Goal: Information Seeking & Learning: Check status

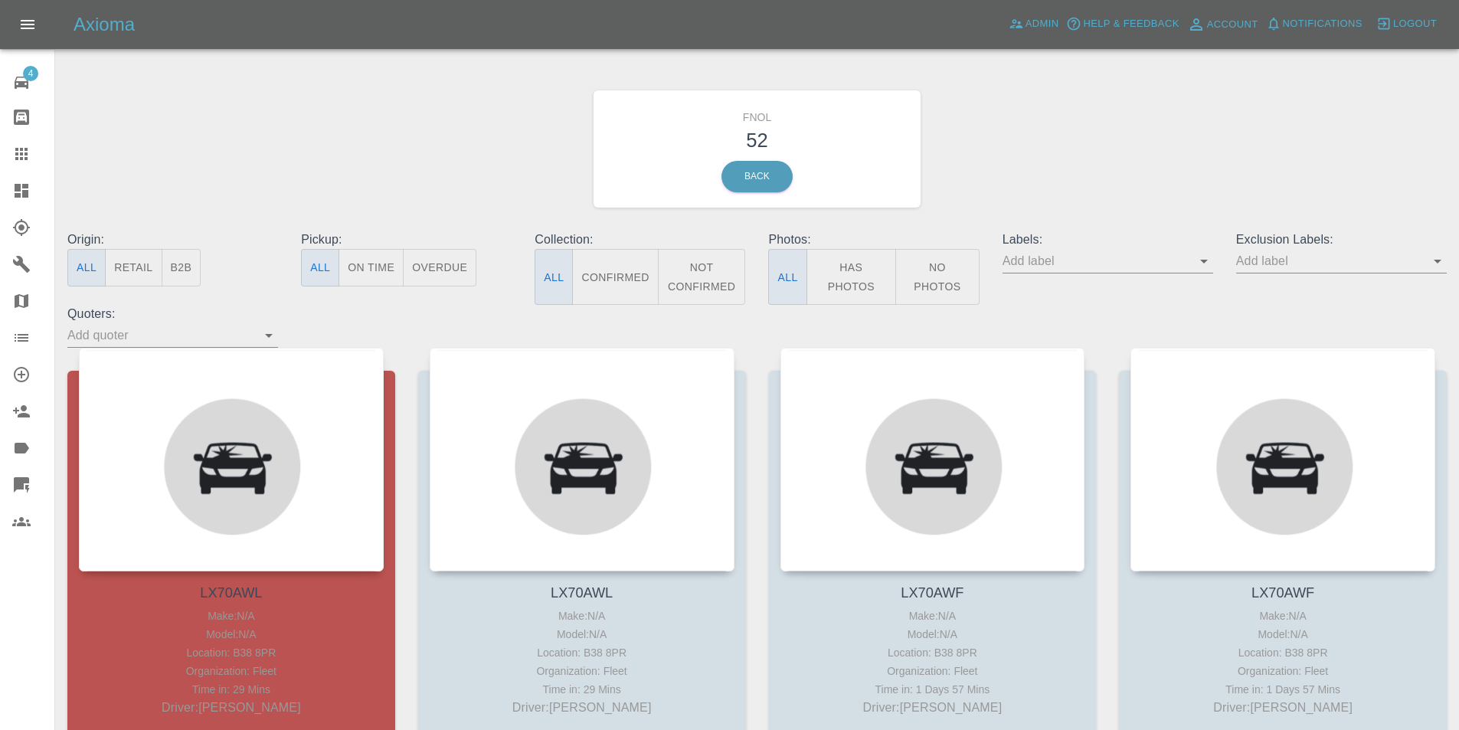
scroll to position [153, 0]
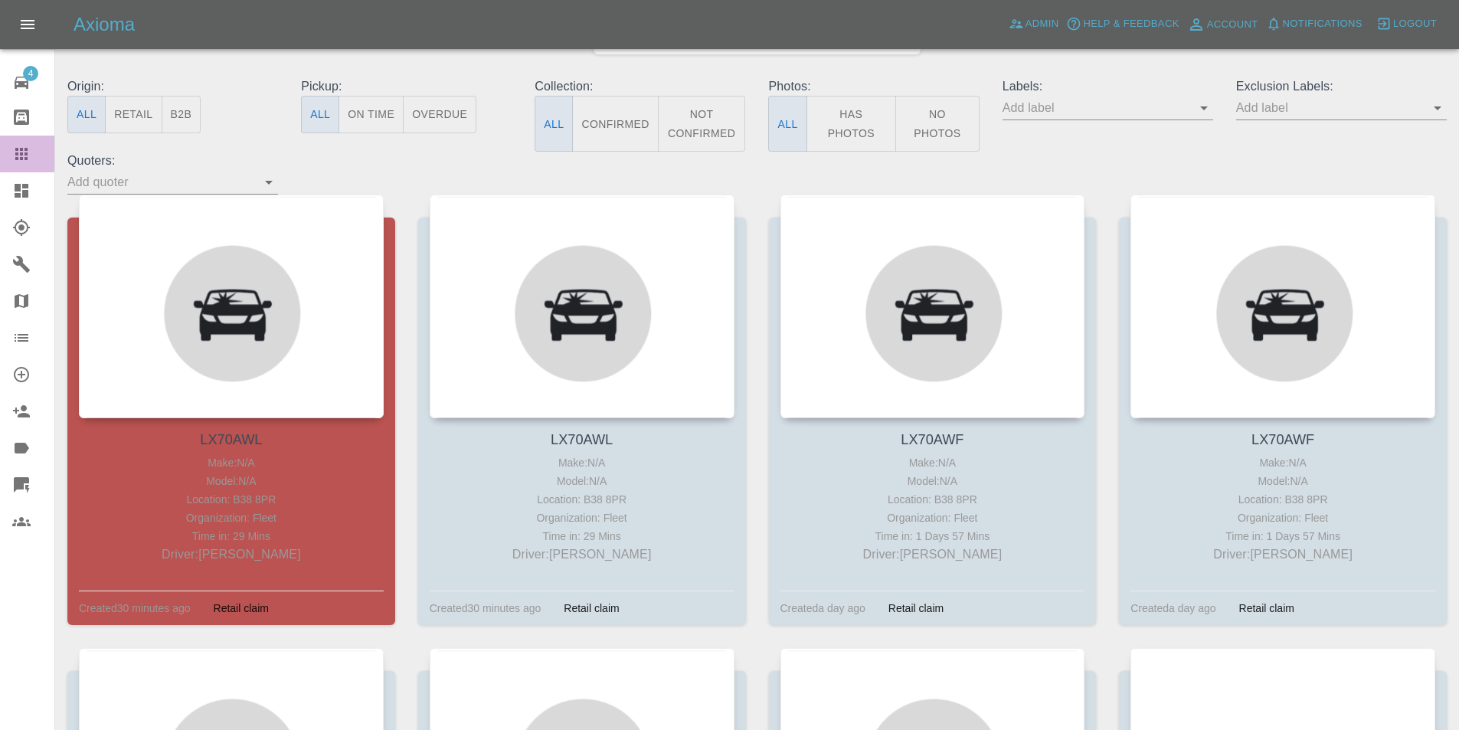
click at [18, 136] on link "Claims" at bounding box center [27, 154] width 54 height 37
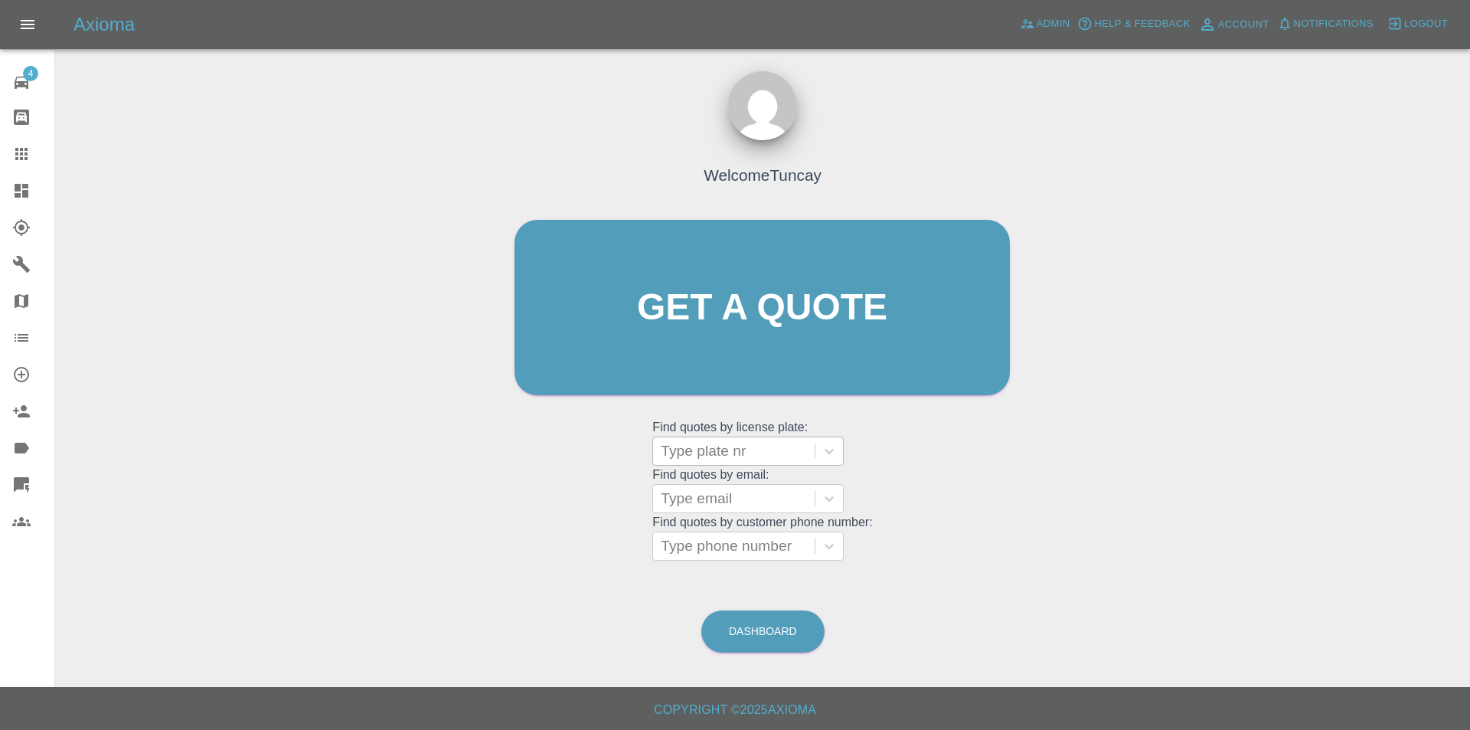
click at [753, 456] on div at bounding box center [734, 450] width 146 height 21
type input "lx"
type input "LX3"
type input "LX70"
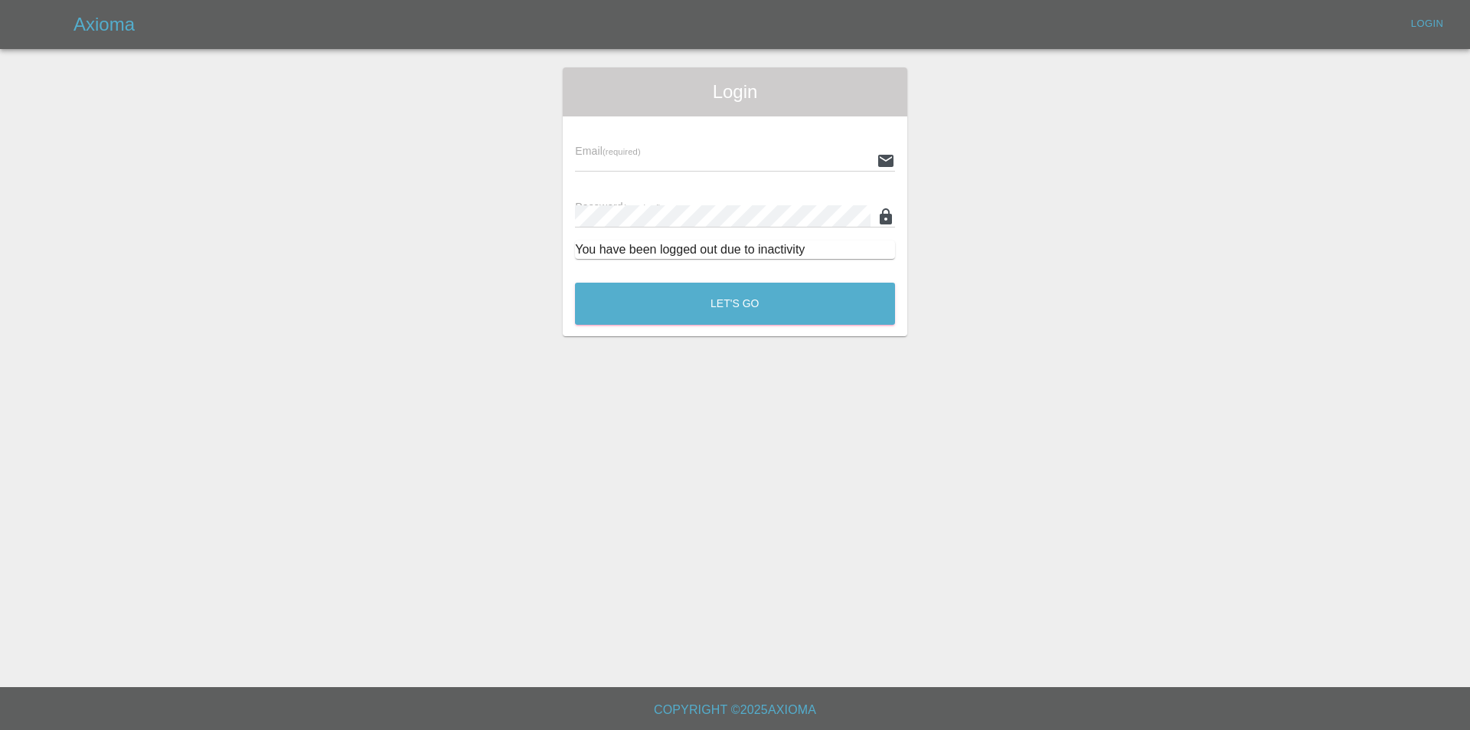
type input "tuncay@axioma.co.uk"
click at [705, 319] on button "Let's Go" at bounding box center [735, 304] width 320 height 42
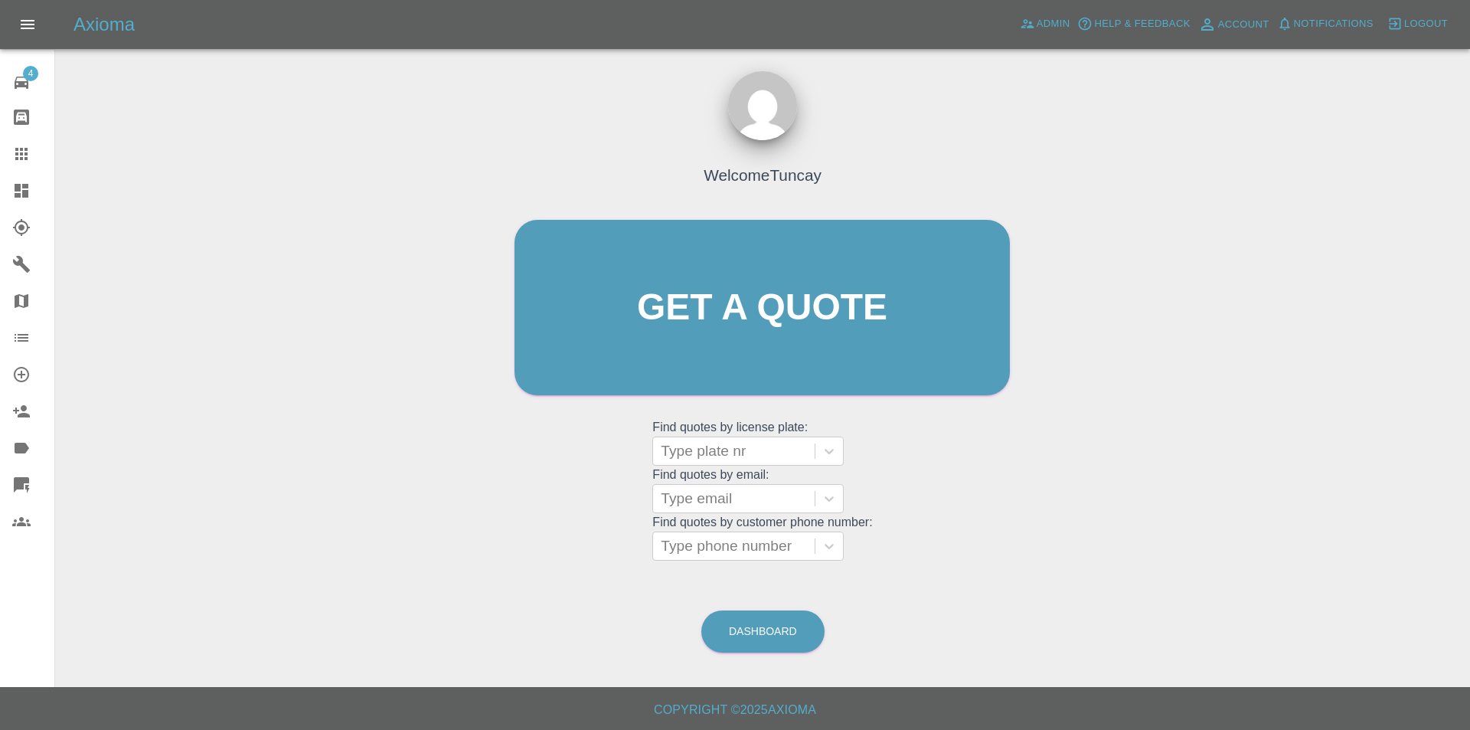
click at [38, 226] on div at bounding box center [33, 227] width 43 height 18
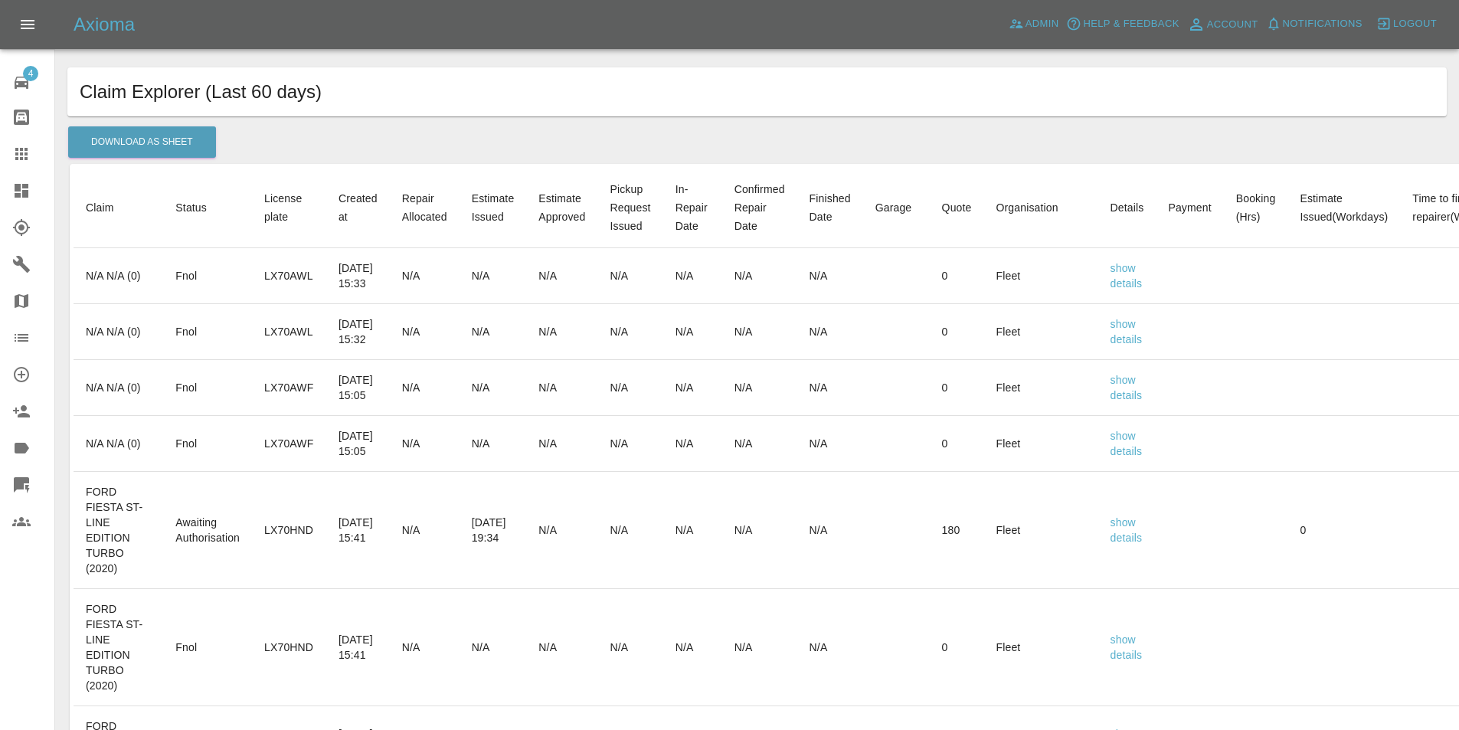
click at [26, 146] on icon at bounding box center [21, 154] width 18 height 18
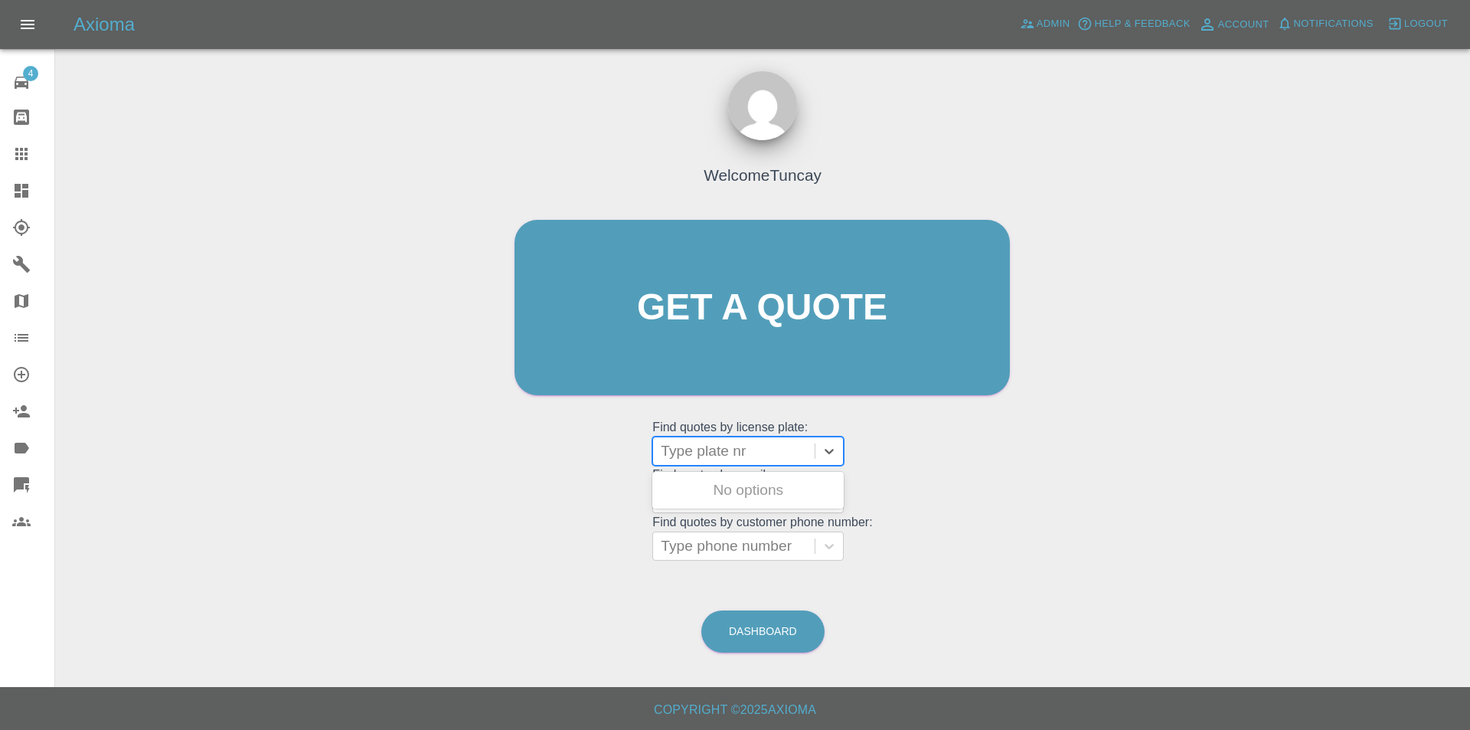
click at [715, 458] on div at bounding box center [734, 450] width 146 height 21
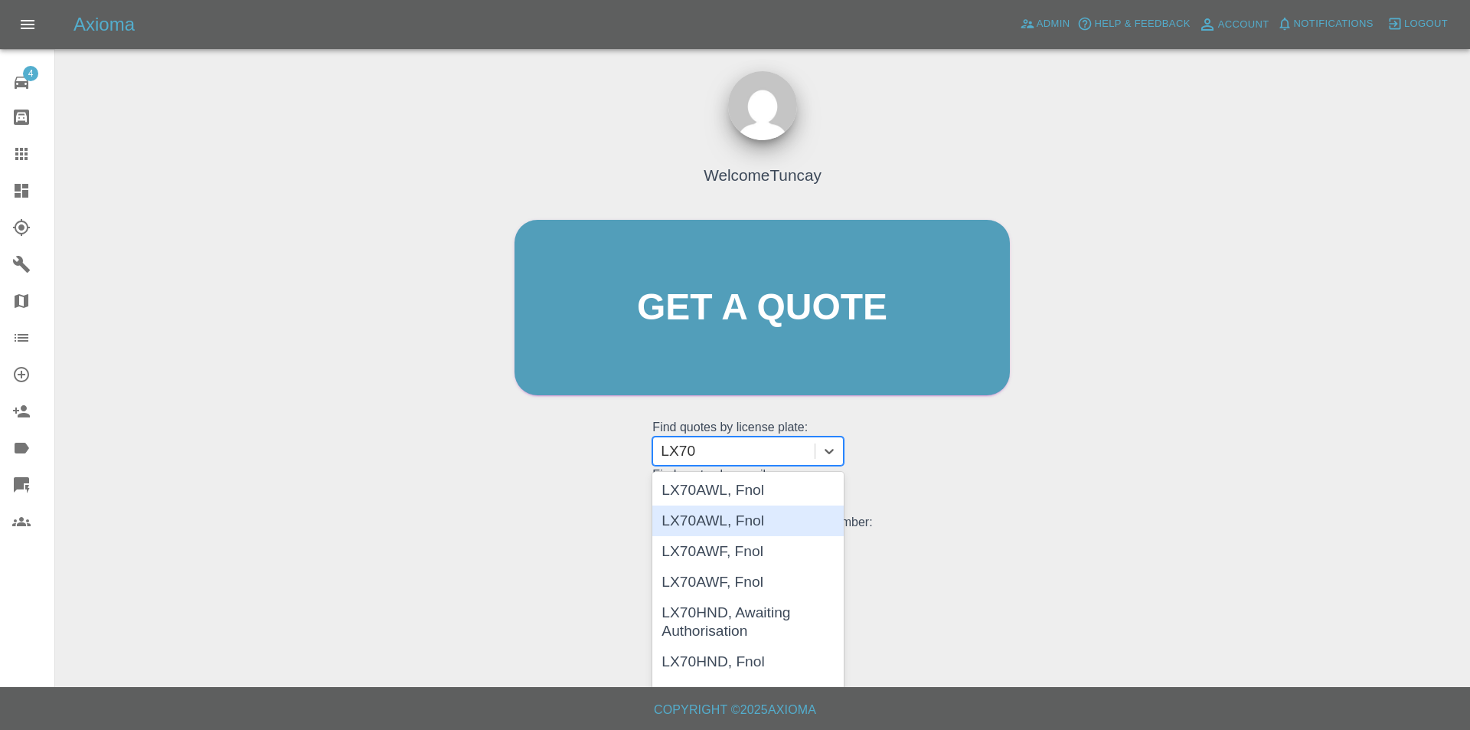
scroll to position [101, 0]
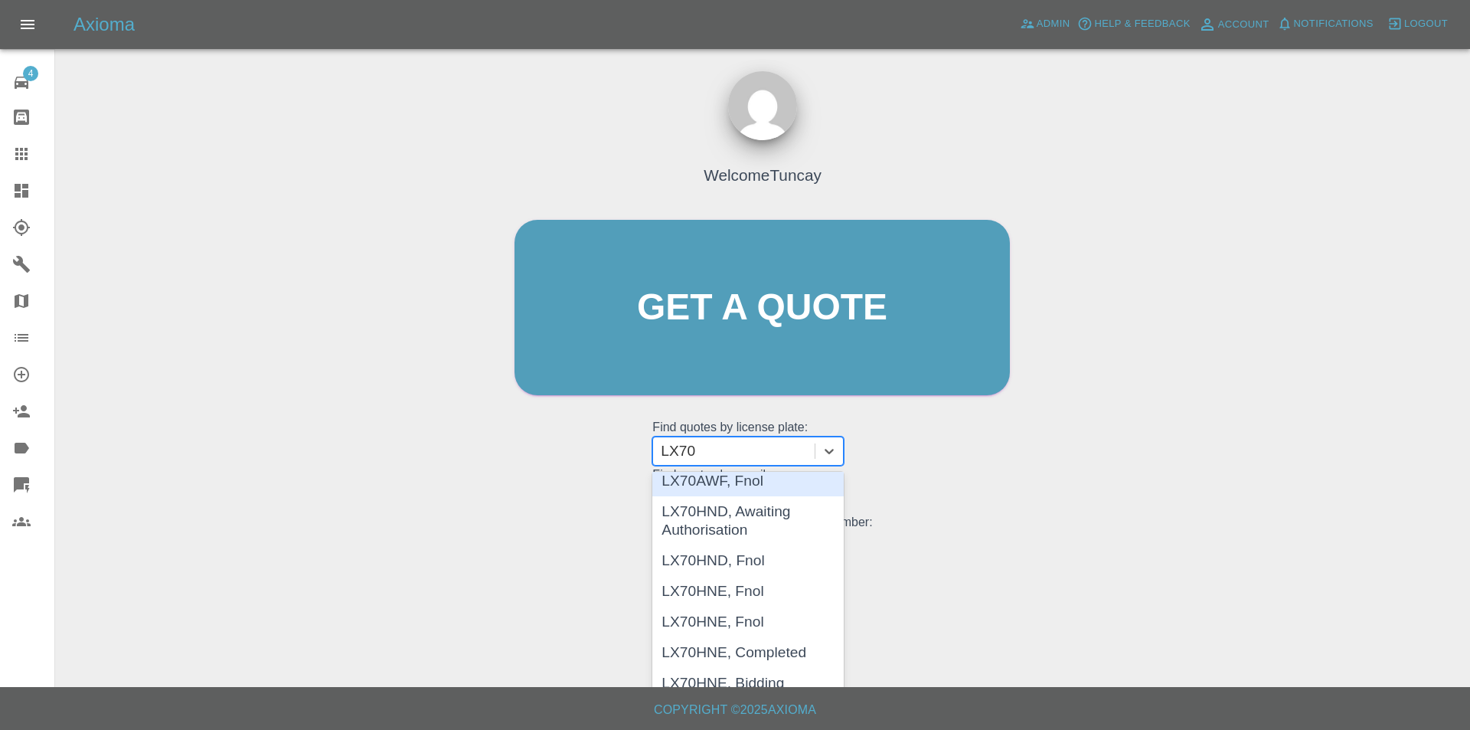
type input "LX70"
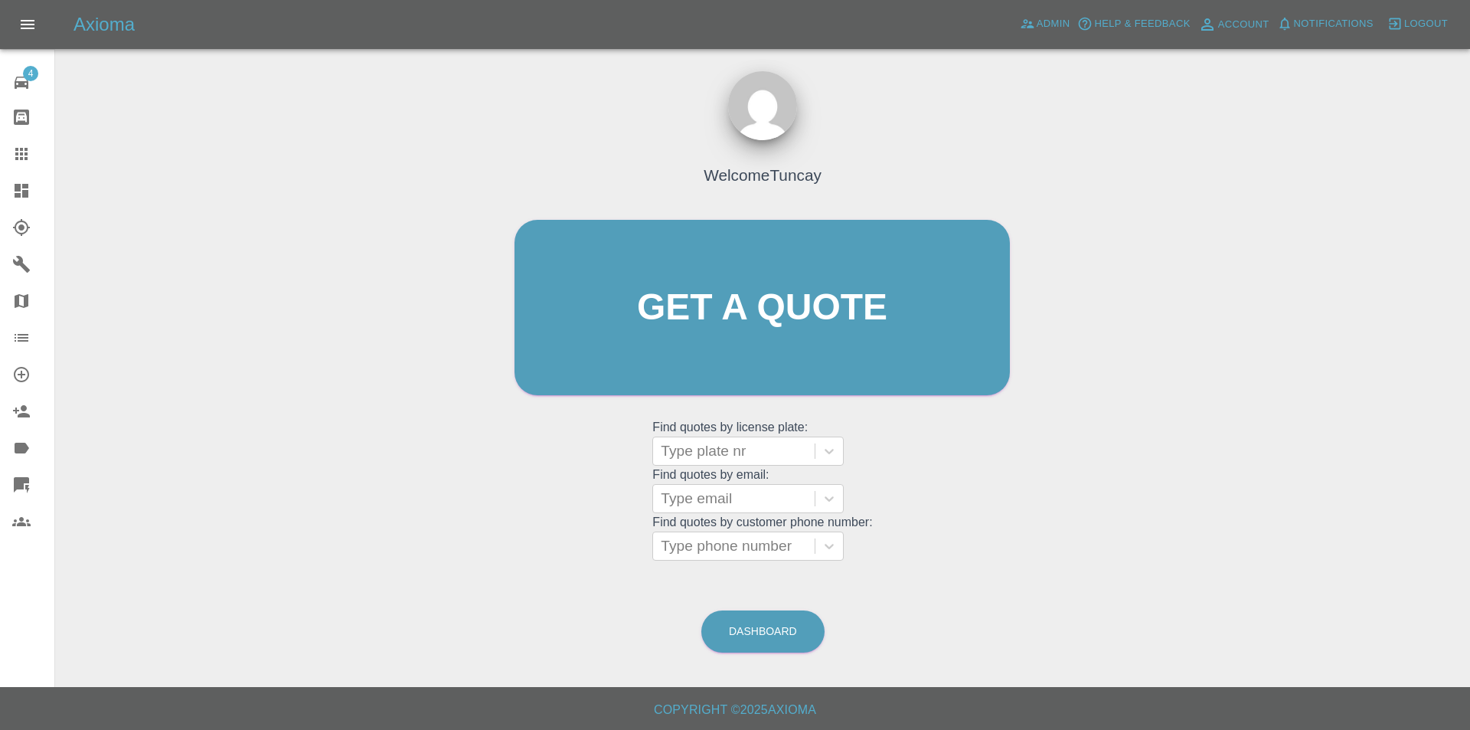
click at [13, 511] on link "Users" at bounding box center [27, 521] width 54 height 37
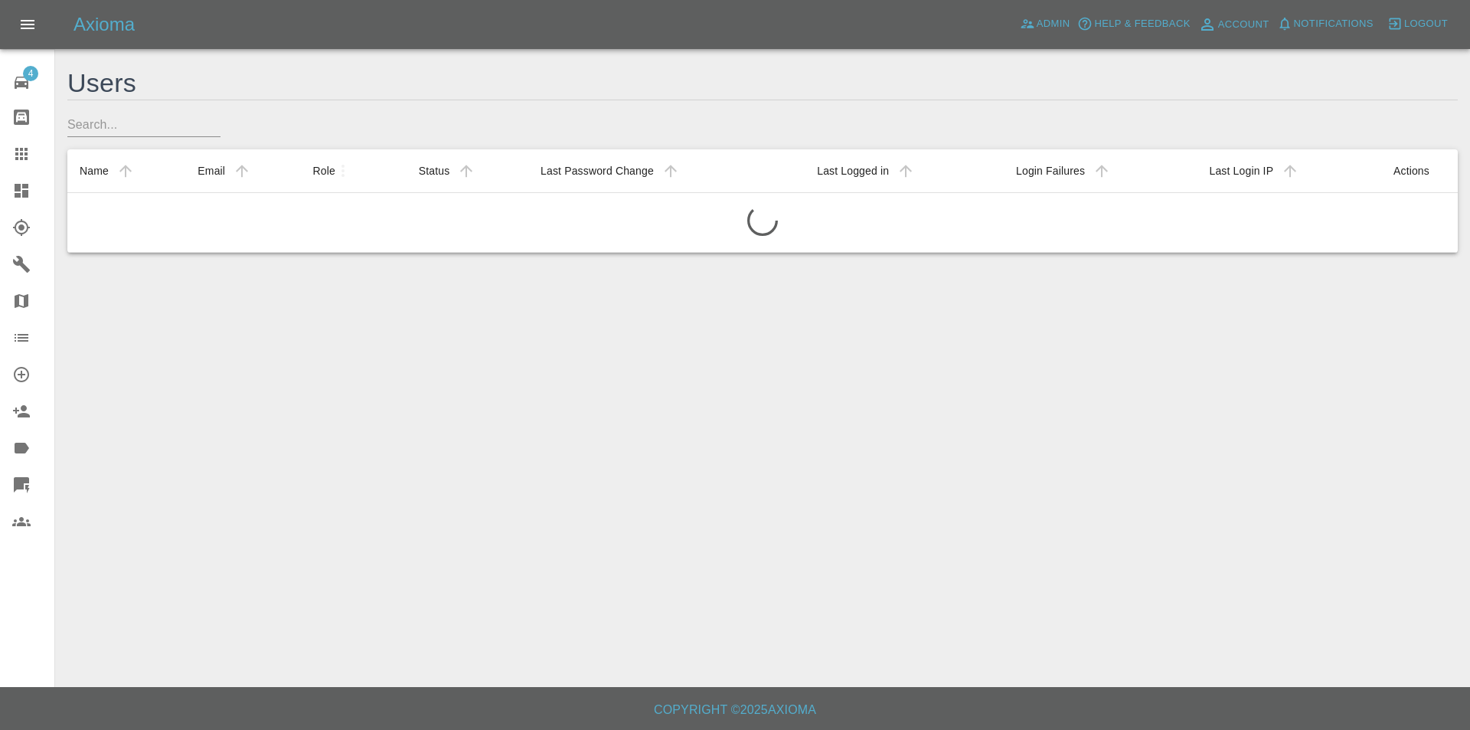
click at [13, 479] on icon at bounding box center [21, 485] width 18 height 18
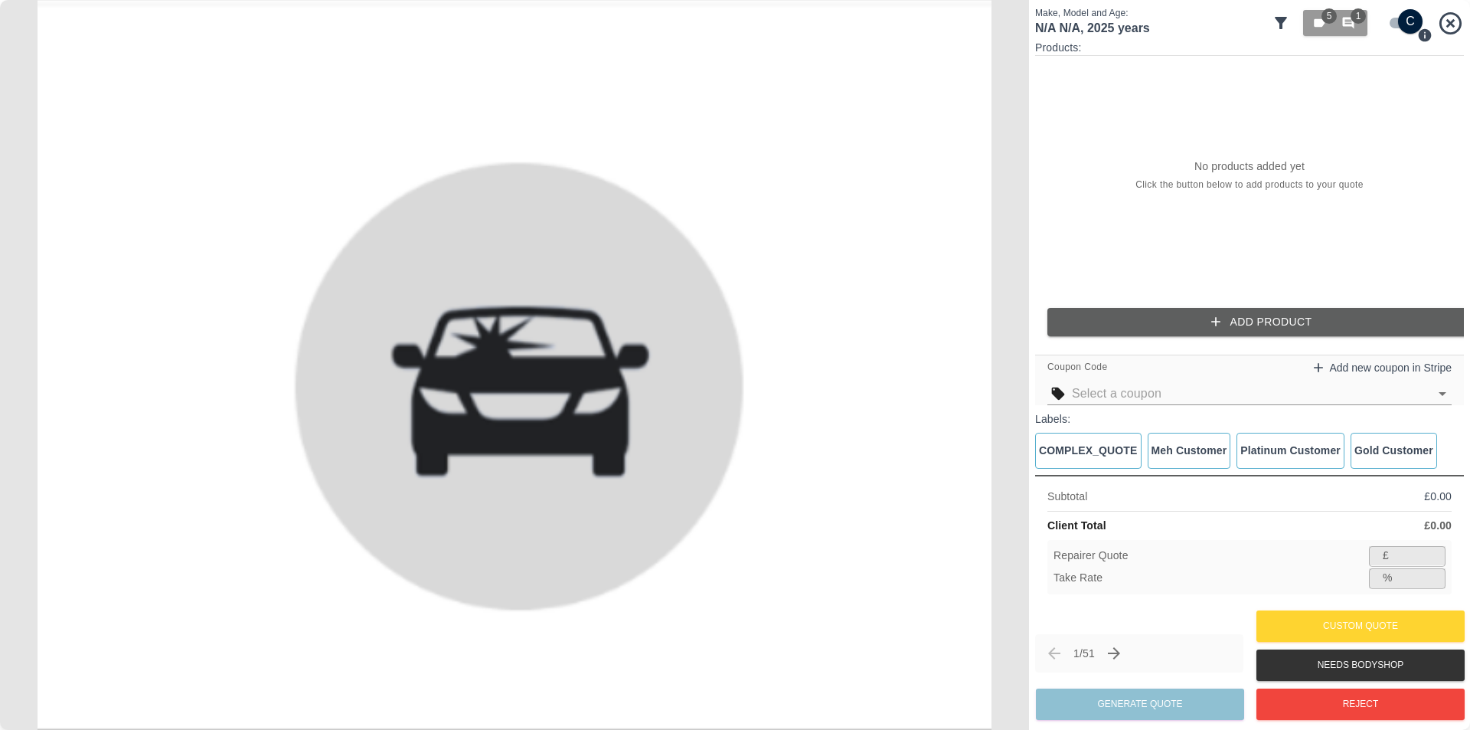
click at [1287, 26] on icon at bounding box center [1281, 23] width 18 height 18
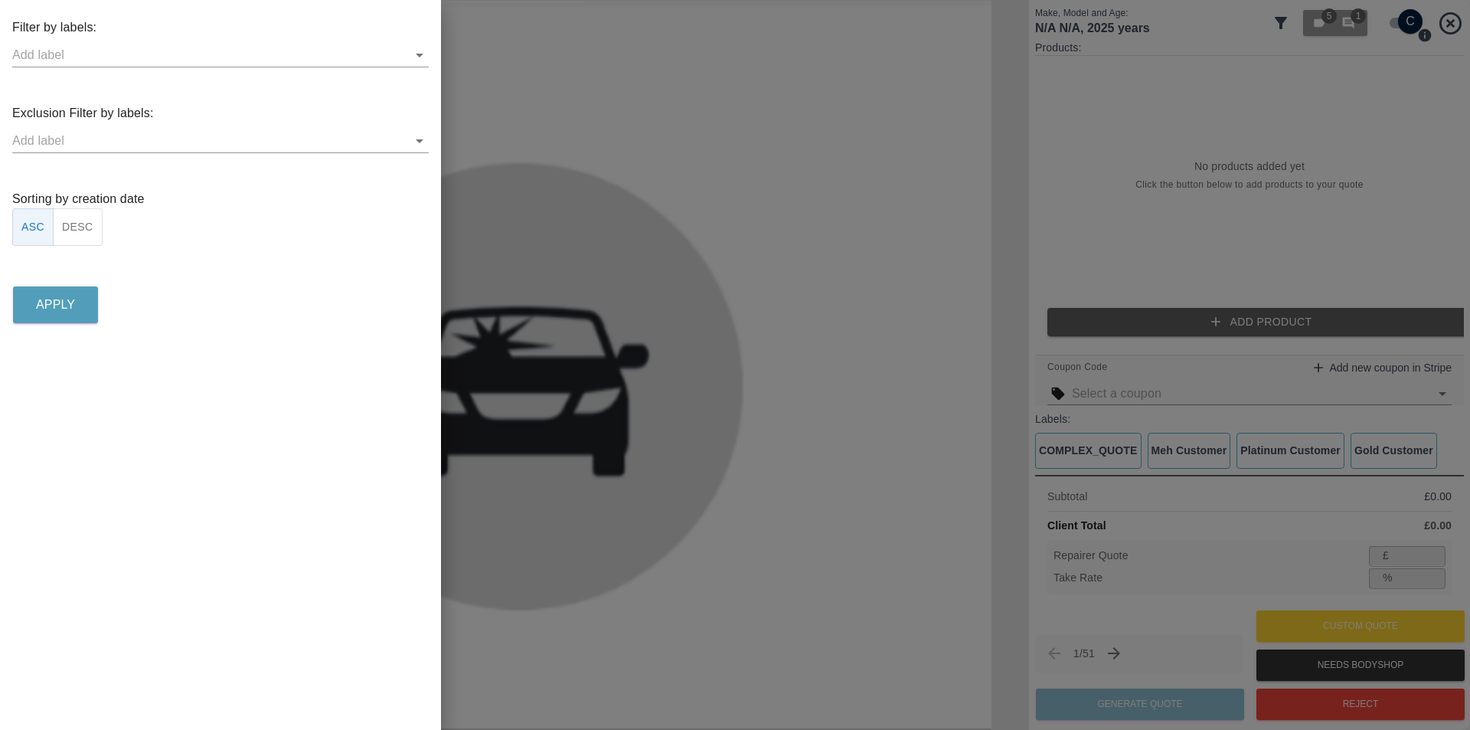
click at [68, 221] on button "DESC" at bounding box center [78, 227] width 50 height 38
drag, startPoint x: 57, startPoint y: 278, endPoint x: 56, endPoint y: 291, distance: 13.0
click at [57, 279] on div "Filter by labels: Exclusion Filter by labels: Sorting by creation date ASC DESC…" at bounding box center [220, 172] width 441 height 309
click at [55, 298] on p "Apply" at bounding box center [55, 305] width 39 height 18
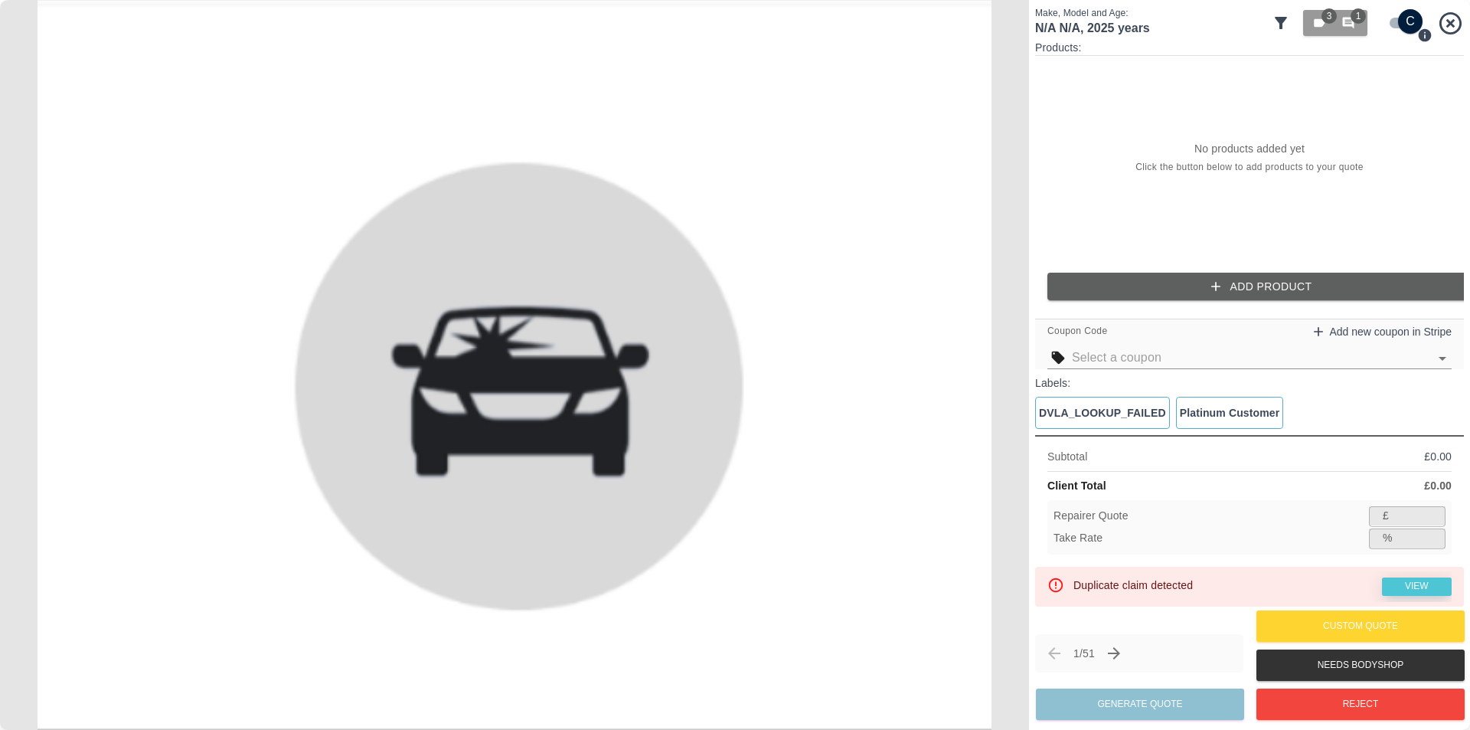
click at [1398, 578] on link "View" at bounding box center [1417, 586] width 70 height 18
click at [1119, 646] on icon "Next claim" at bounding box center [1114, 653] width 18 height 18
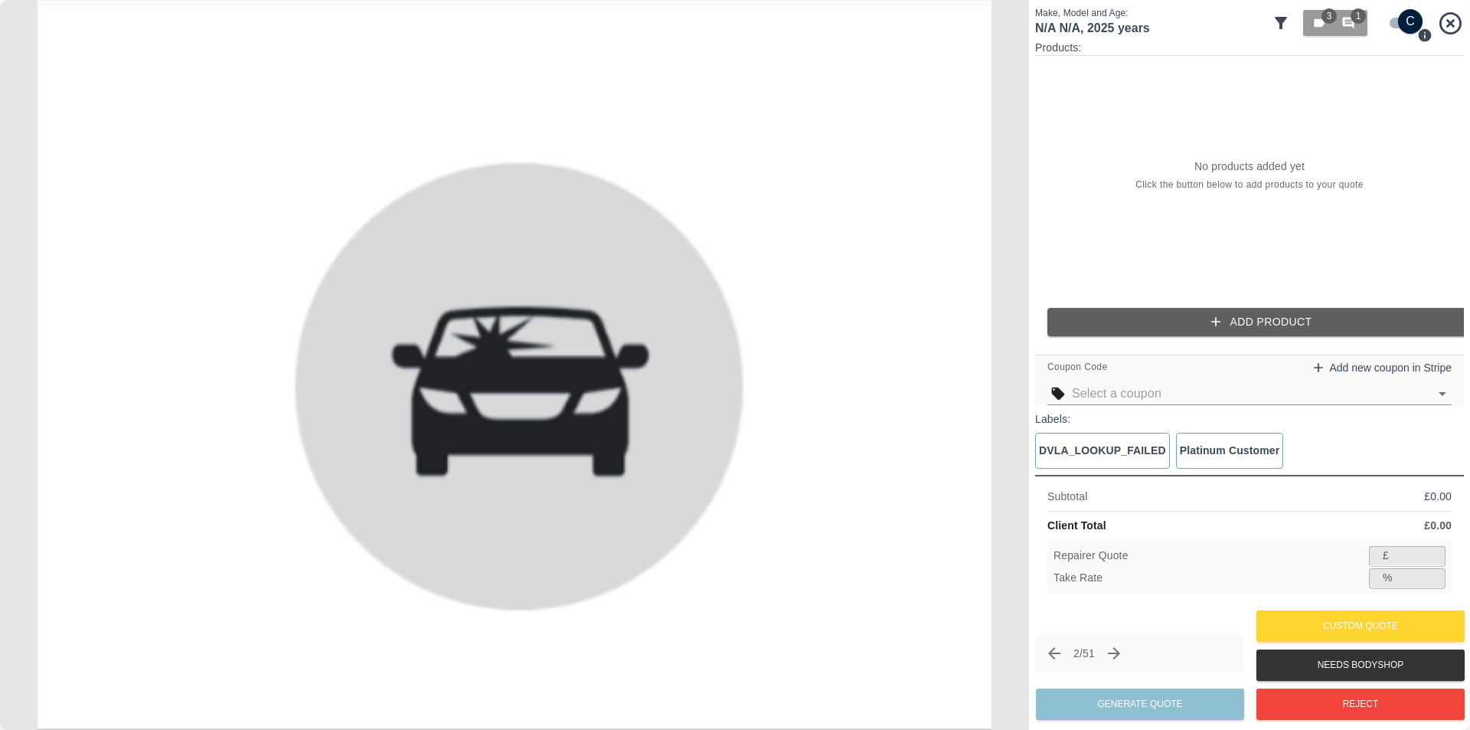
click at [1117, 649] on icon "Next claim" at bounding box center [1114, 653] width 18 height 18
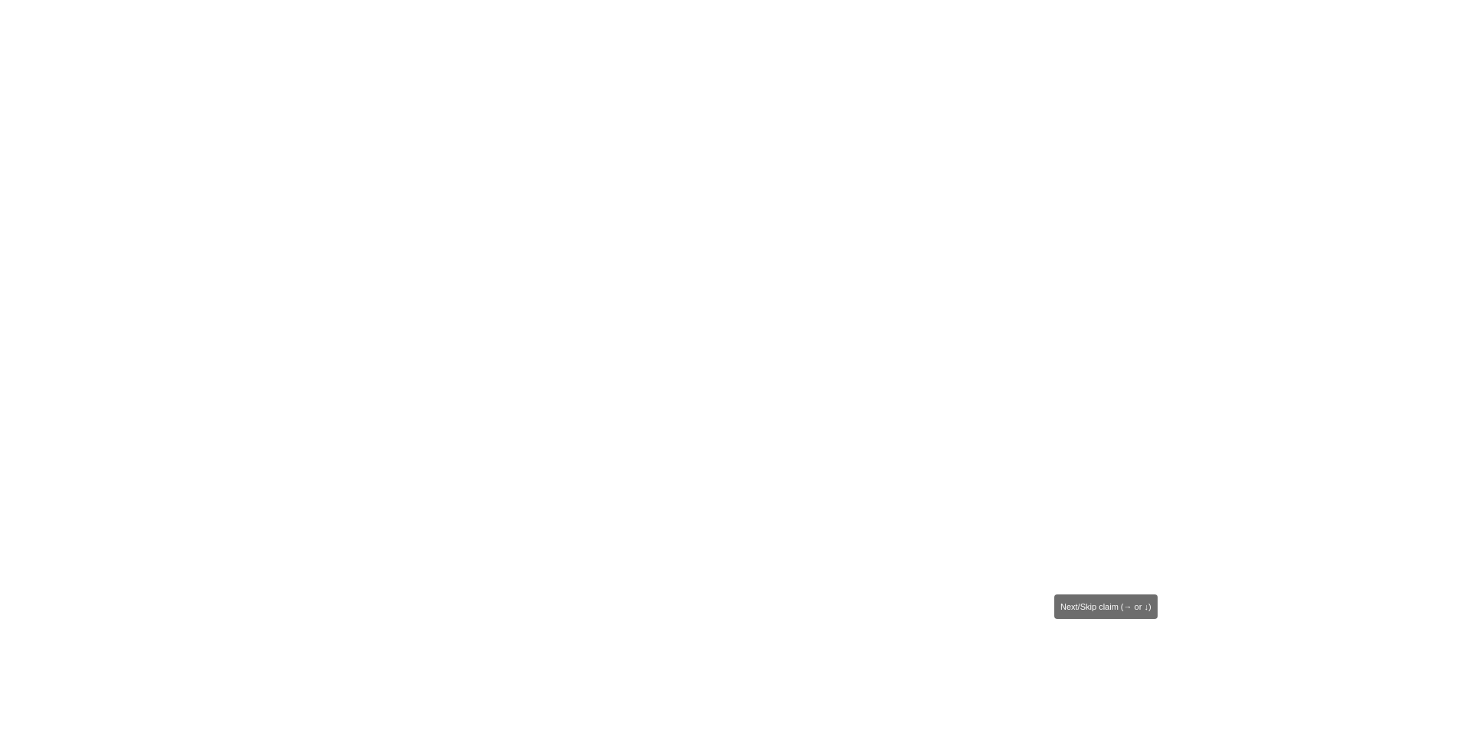
click at [1120, 652] on icon "Next claim" at bounding box center [1114, 653] width 12 height 12
click at [1119, 652] on icon "Next claim" at bounding box center [1113, 652] width 12 height 12
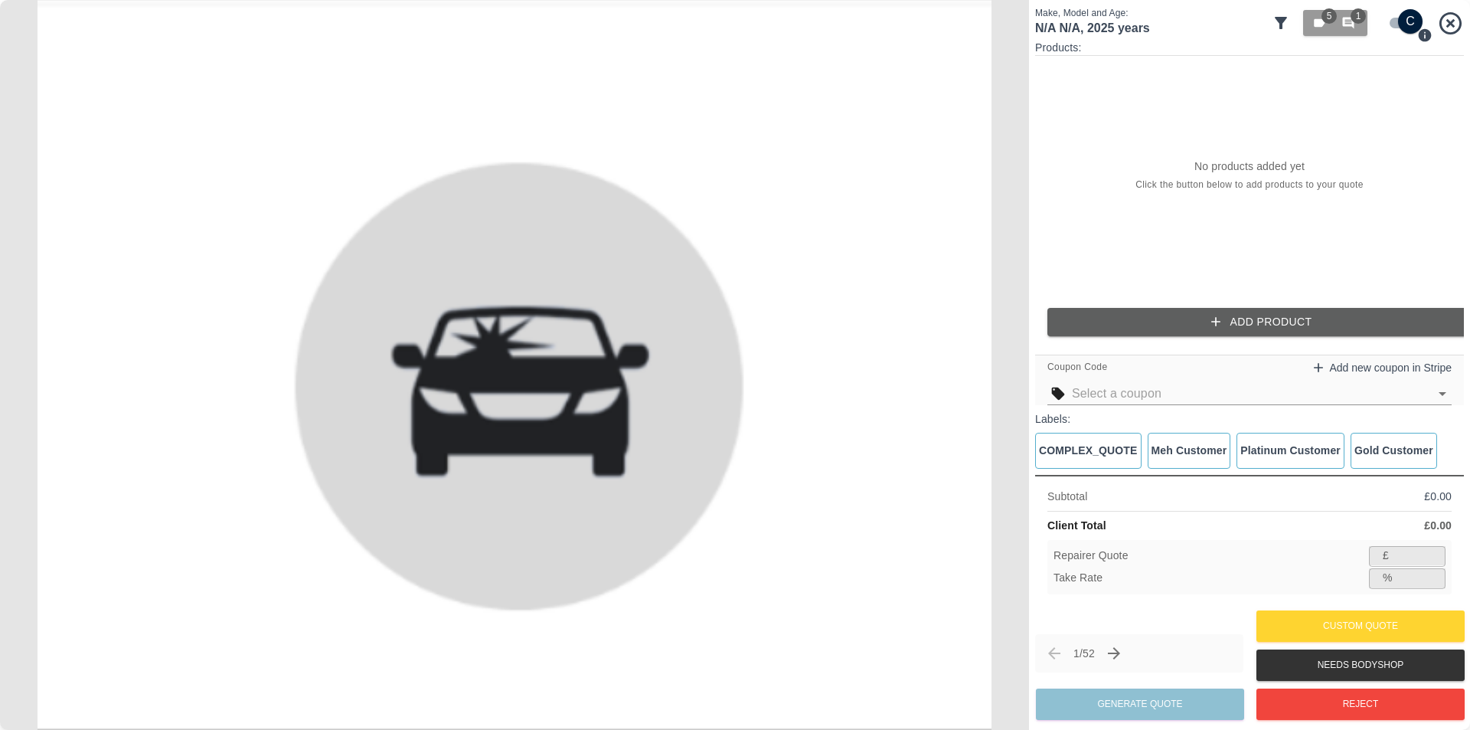
click at [1281, 25] on icon at bounding box center [1281, 23] width 12 height 12
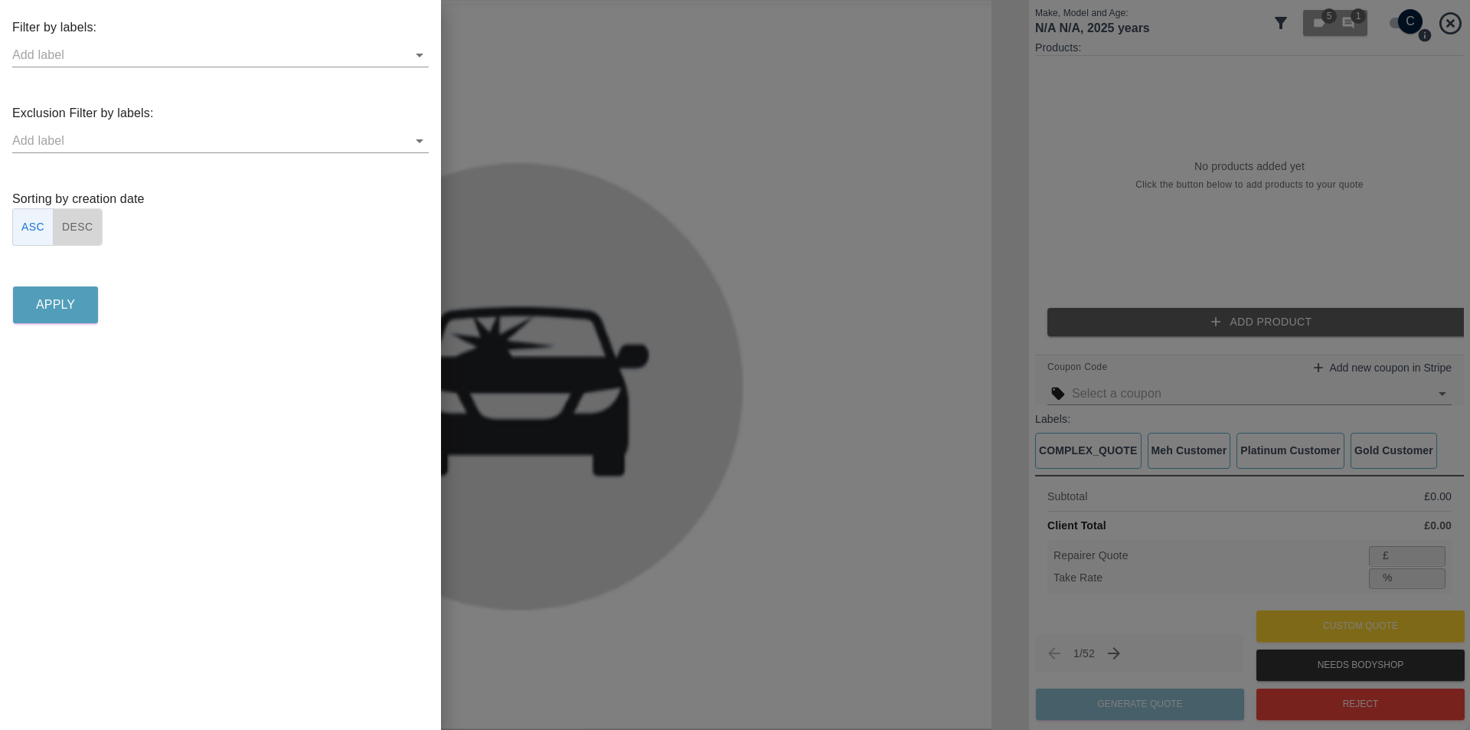
click at [95, 216] on button "DESC" at bounding box center [78, 227] width 50 height 38
click at [65, 297] on p "Apply" at bounding box center [55, 305] width 39 height 18
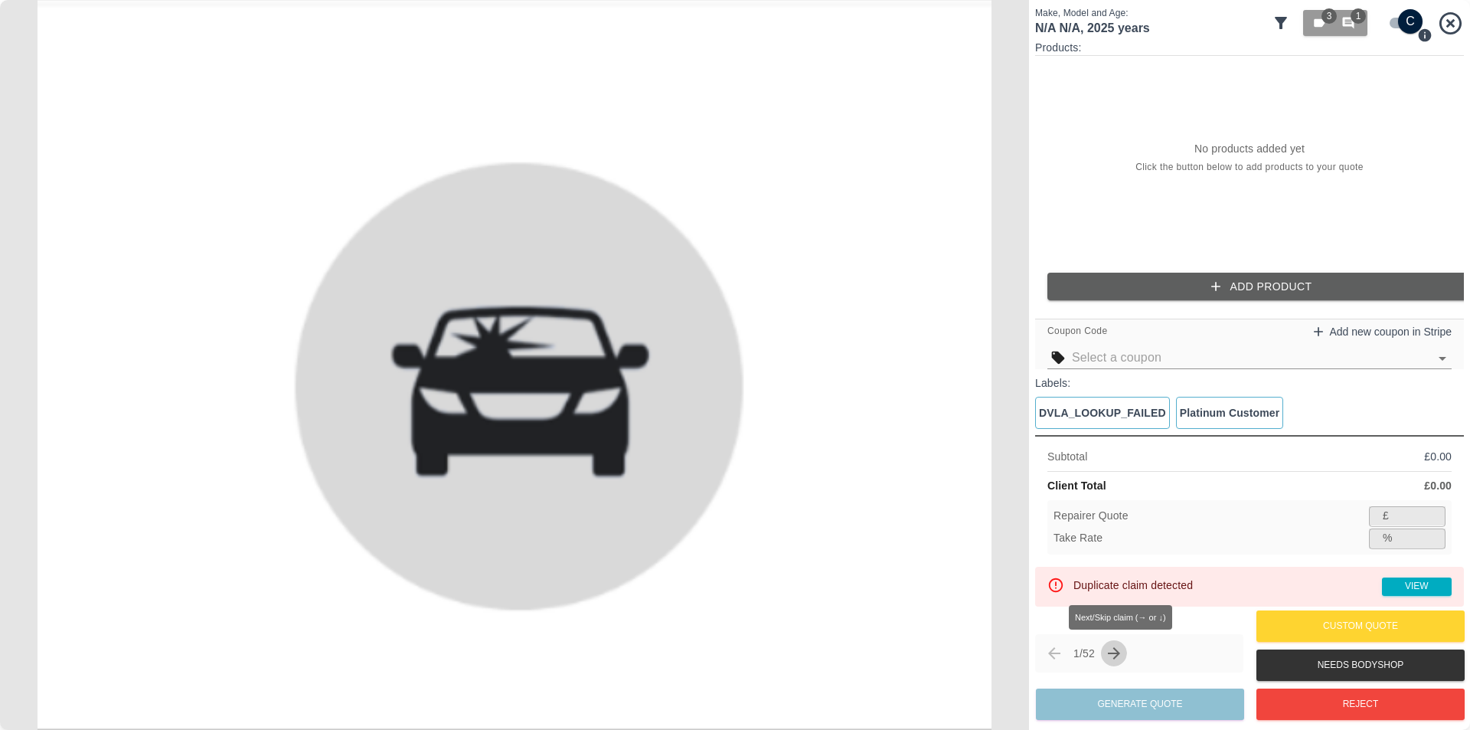
click at [1127, 650] on button "Next claim" at bounding box center [1114, 653] width 26 height 26
click at [1123, 652] on icon "Next claim" at bounding box center [1114, 653] width 18 height 18
